Goal: Task Accomplishment & Management: Manage account settings

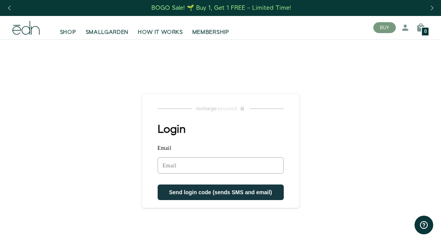
click at [176, 150] on label "Email" at bounding box center [220, 149] width 126 height 9
click at [176, 157] on input "Email" at bounding box center [220, 165] width 126 height 16
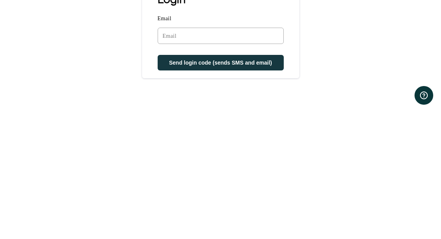
type input "[EMAIL_ADDRESS][PERSON_NAME][DOMAIN_NAME]"
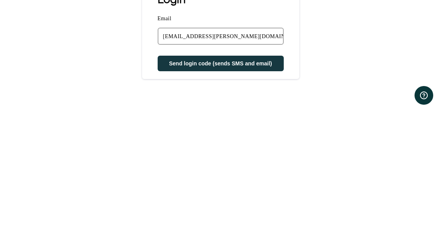
scroll to position [129, 0]
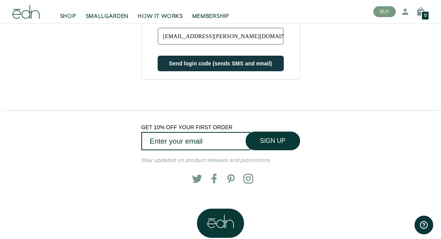
click at [179, 65] on span "Send login code (sends SMS and email)" at bounding box center [220, 63] width 103 height 6
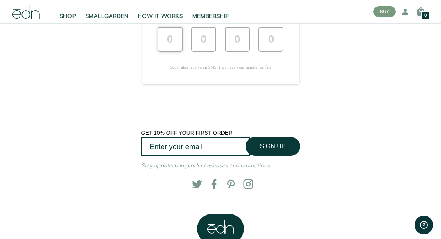
click at [171, 35] on input "text" at bounding box center [169, 39] width 25 height 25
type input "7"
type input "3"
type input "2"
type input "8"
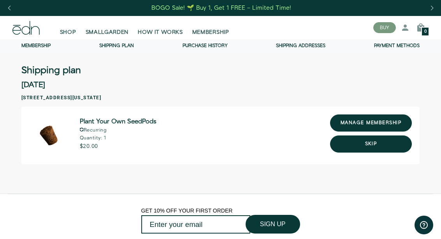
click at [352, 127] on link "manage membership" at bounding box center [371, 122] width 82 height 17
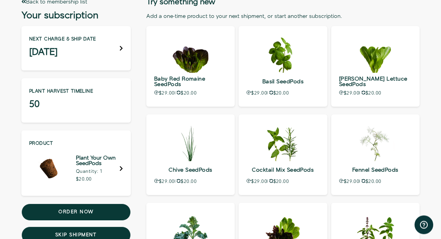
scroll to position [68, 0]
click at [104, 238] on button "Skip shipment" at bounding box center [75, 234] width 109 height 17
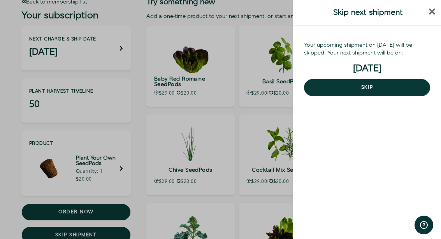
click at [350, 83] on button "Skip" at bounding box center [367, 87] width 126 height 17
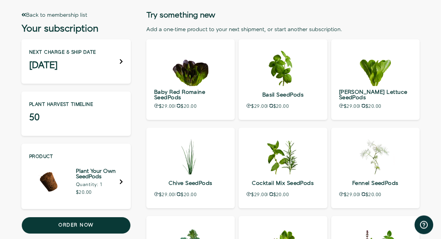
scroll to position [55, 0]
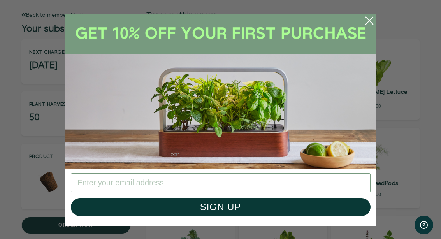
click at [372, 24] on icon "Close dialog" at bounding box center [368, 20] width 7 height 7
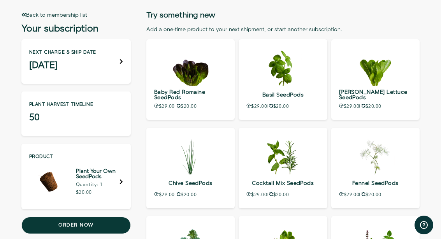
click at [0, 0] on input "Add one-time" at bounding box center [0, 0] width 0 height 0
type input "Processing…"
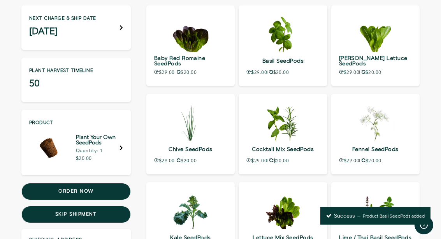
scroll to position [89, 0]
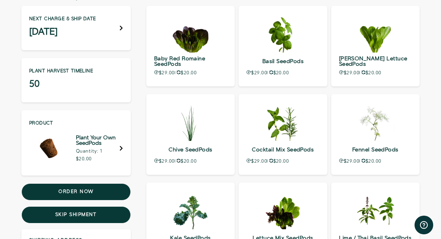
click at [121, 28] on icon at bounding box center [120, 27] width 3 height 5
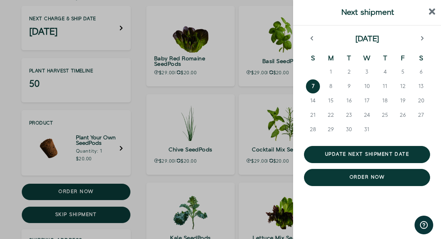
click at [434, 0] on header "Next shipment" at bounding box center [367, 13] width 148 height 26
click at [429, 9] on icon "close sidebar" at bounding box center [432, 11] width 7 height 9
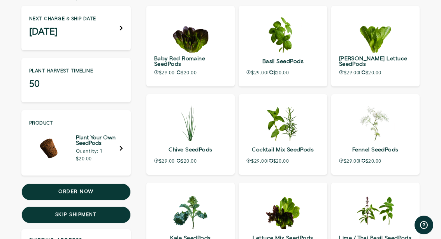
click at [103, 143] on h5 "Plant Your Own SeedPods" at bounding box center [98, 140] width 44 height 11
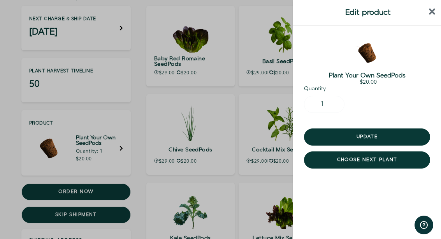
click at [434, 8] on icon "close sidebar" at bounding box center [432, 11] width 7 height 9
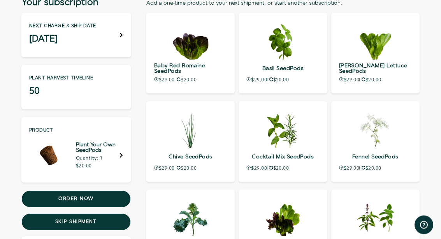
scroll to position [82, 0]
